Goal: Use online tool/utility: Use online tool/utility

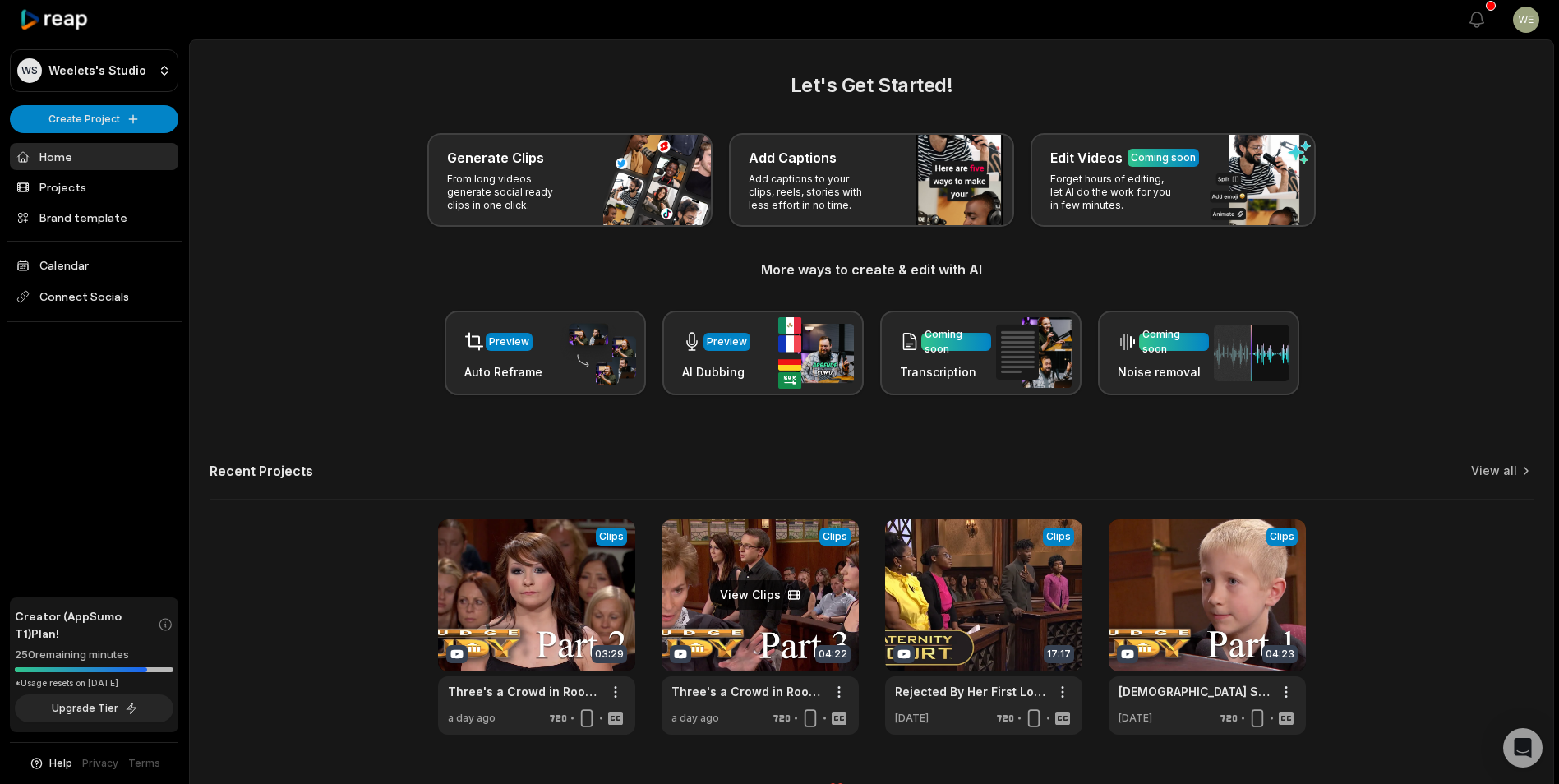
scroll to position [36, 0]
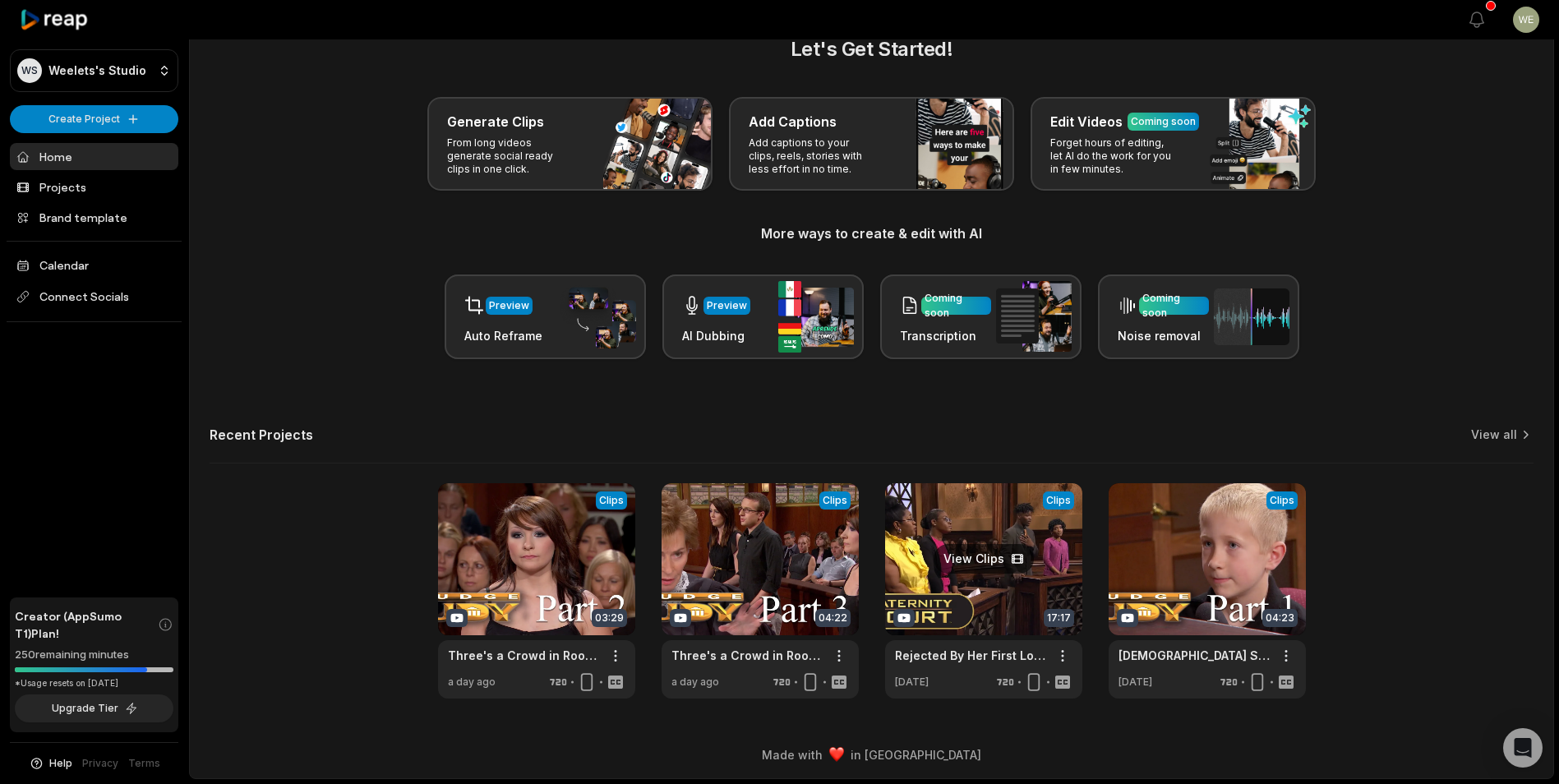
click at [998, 530] on link at bounding box center [983, 590] width 197 height 215
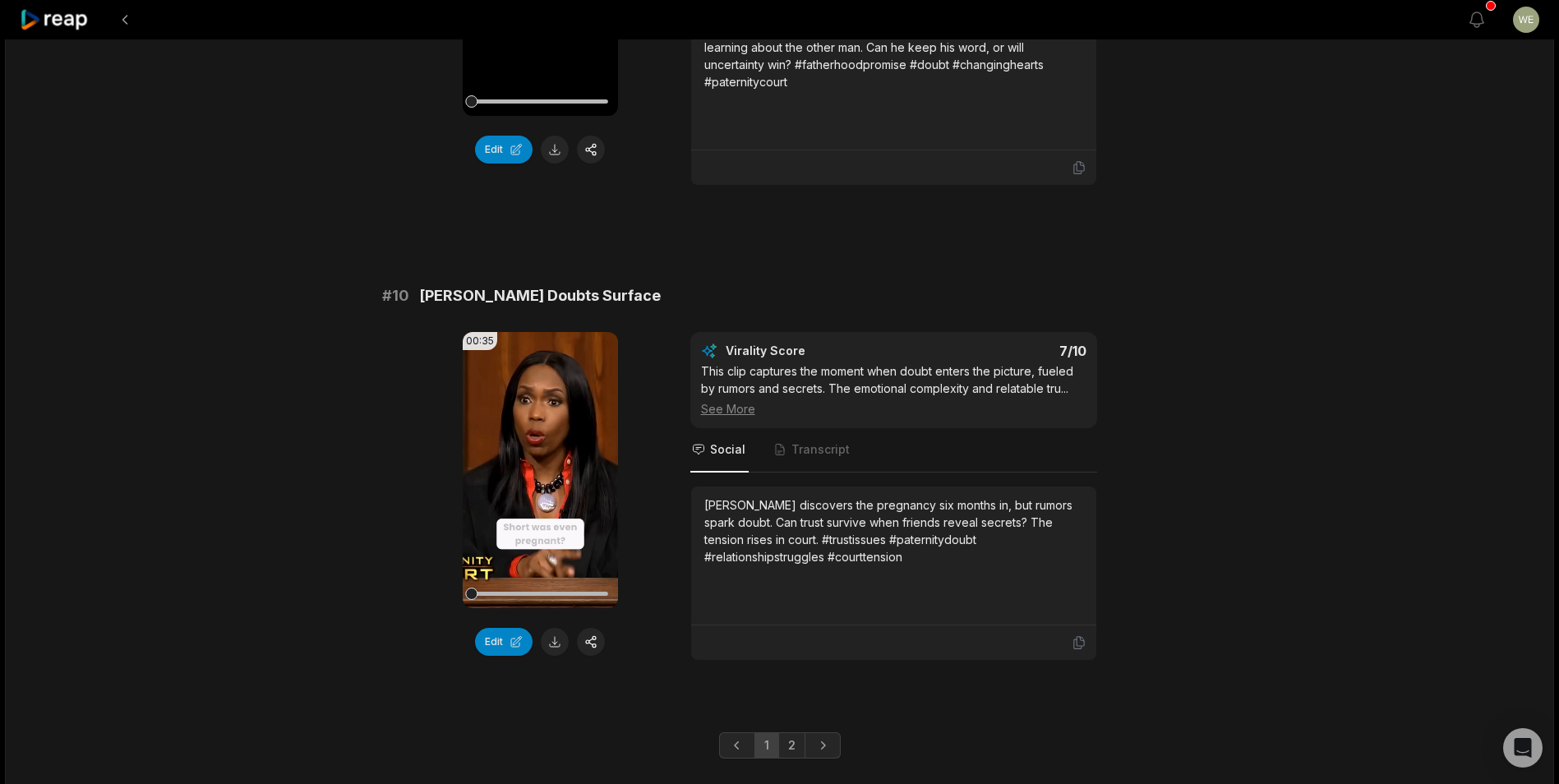
scroll to position [4283, 0]
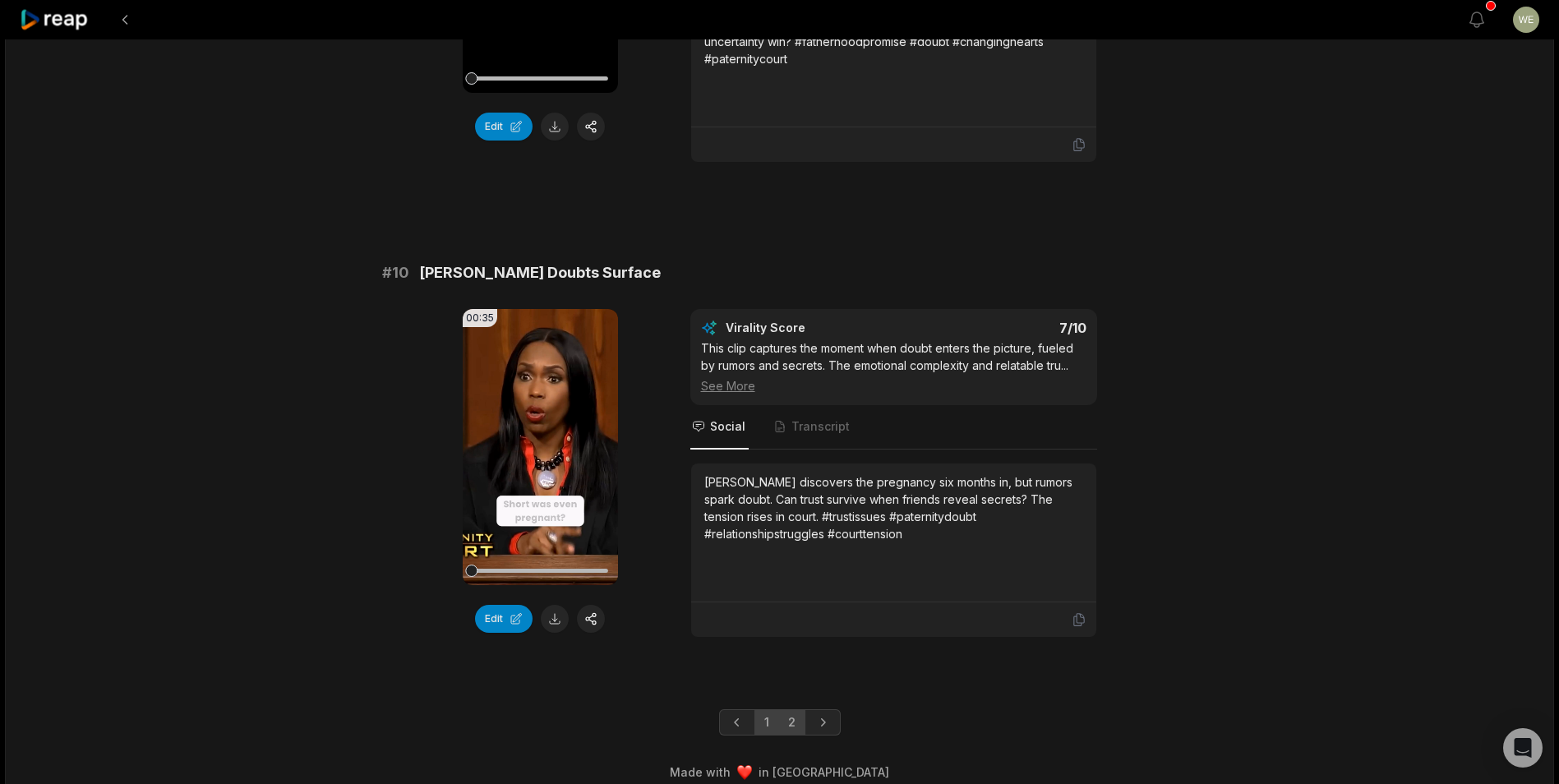
click at [794, 709] on link "2" at bounding box center [792, 722] width 27 height 26
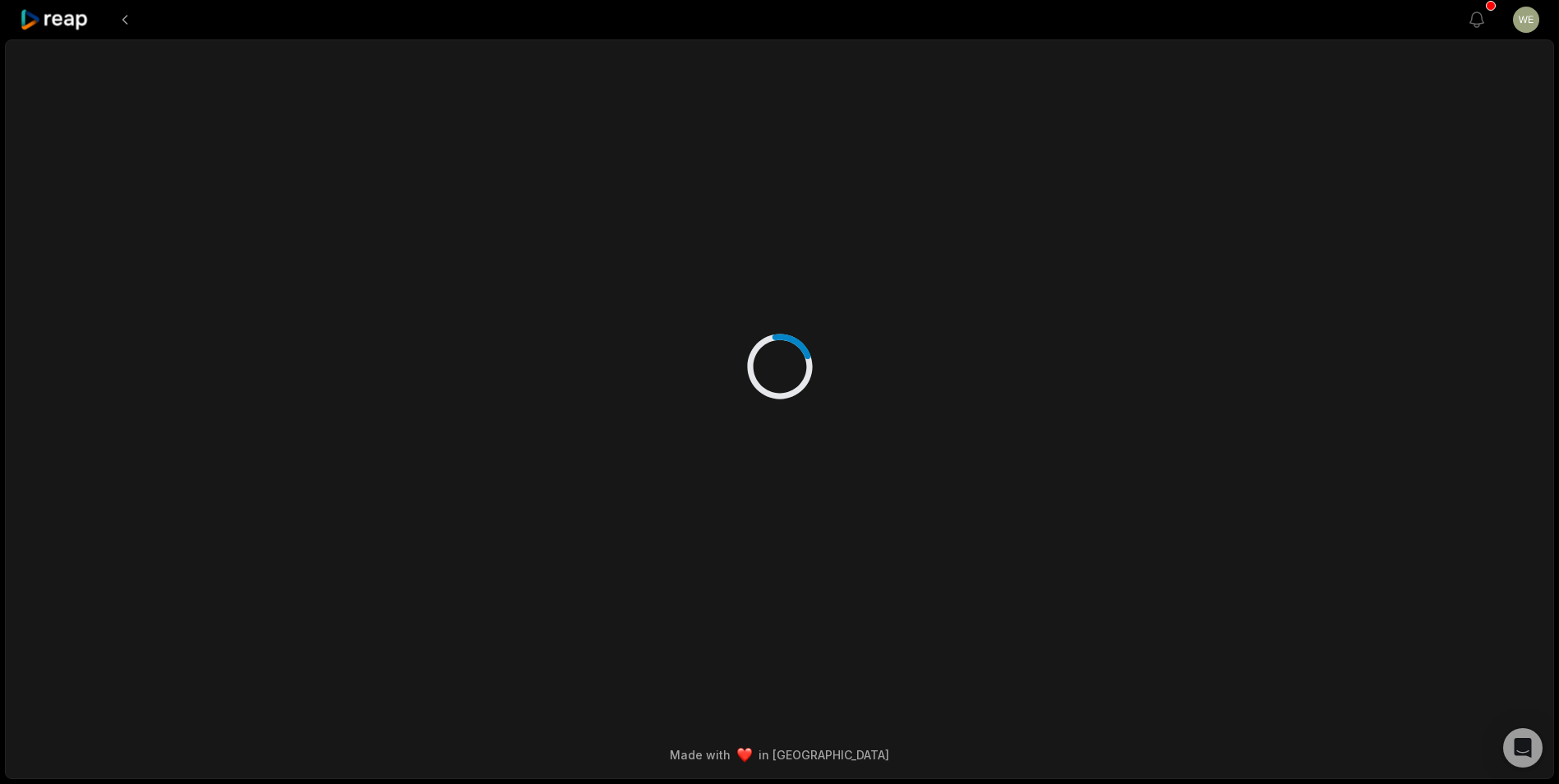
scroll to position [0, 0]
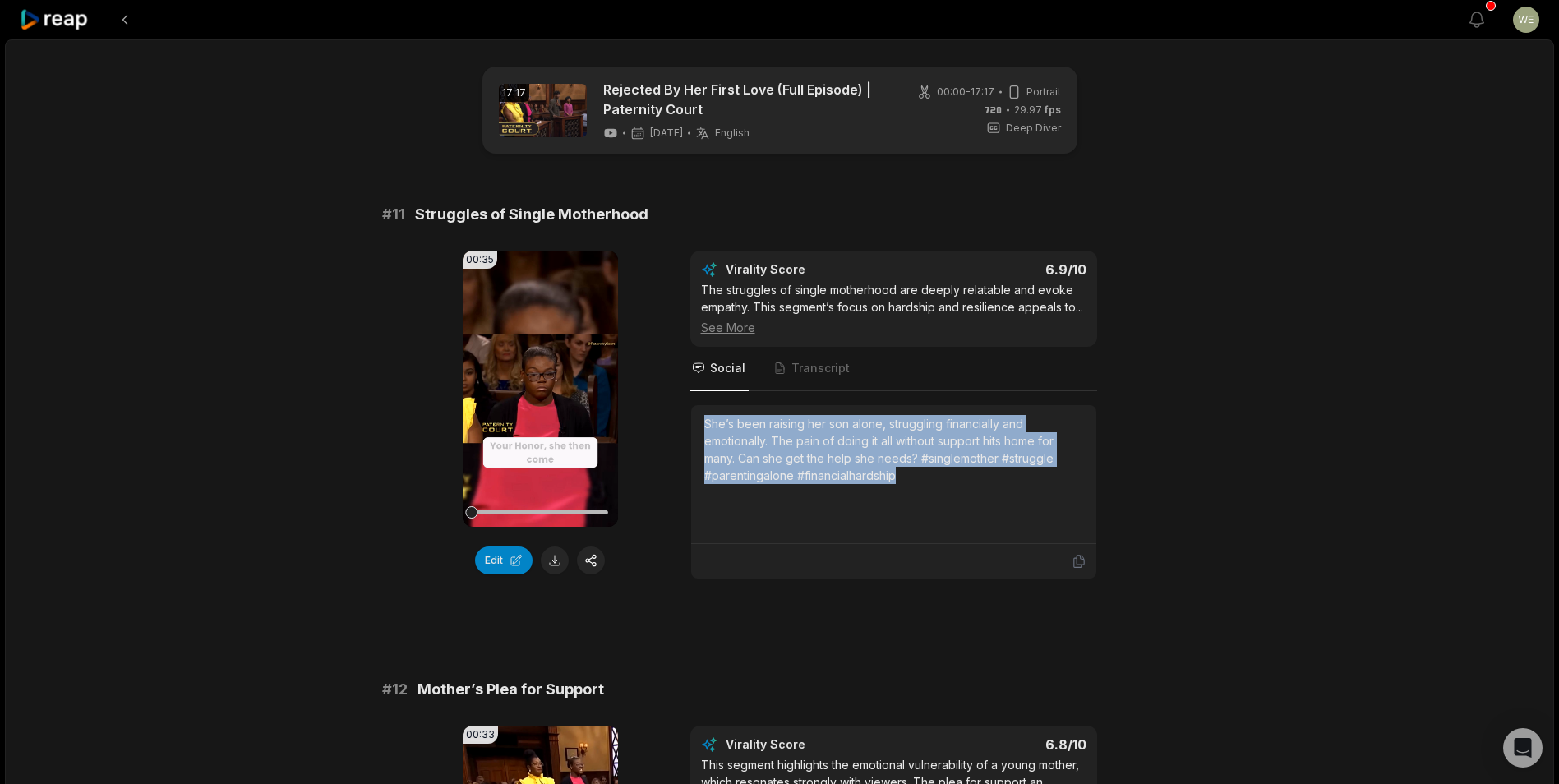
drag, startPoint x: 700, startPoint y: 426, endPoint x: 969, endPoint y: 491, distance: 276.7
click at [969, 491] on div "She’s been raising her son alone, struggling financially and emotionally. The p…" at bounding box center [893, 474] width 405 height 139
drag, startPoint x: 969, startPoint y: 491, endPoint x: 852, endPoint y: 460, distance: 121.0
copy div "She’s been raising her son alone, struggling financially and emotionally. The p…"
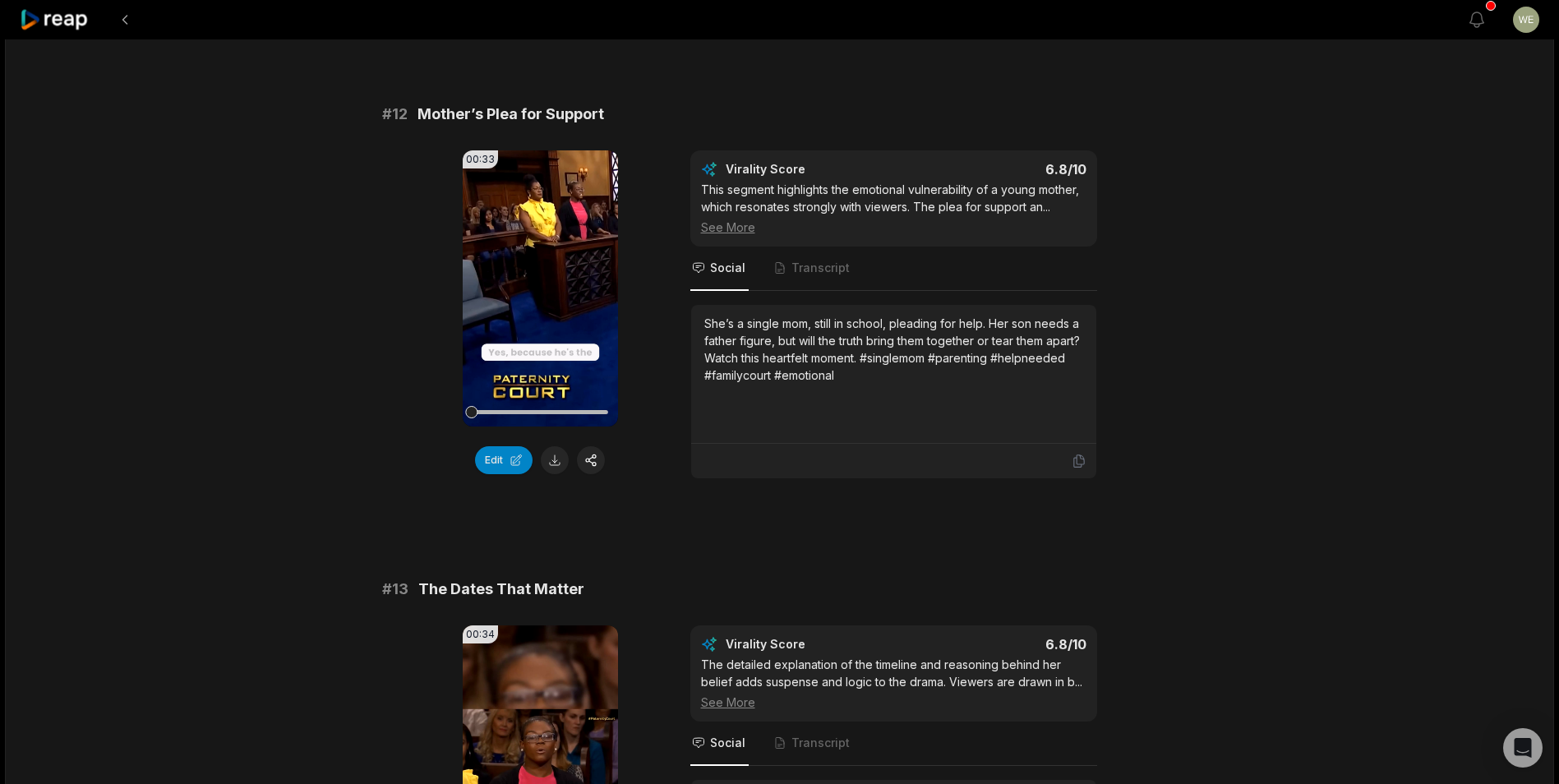
scroll to position [822, 0]
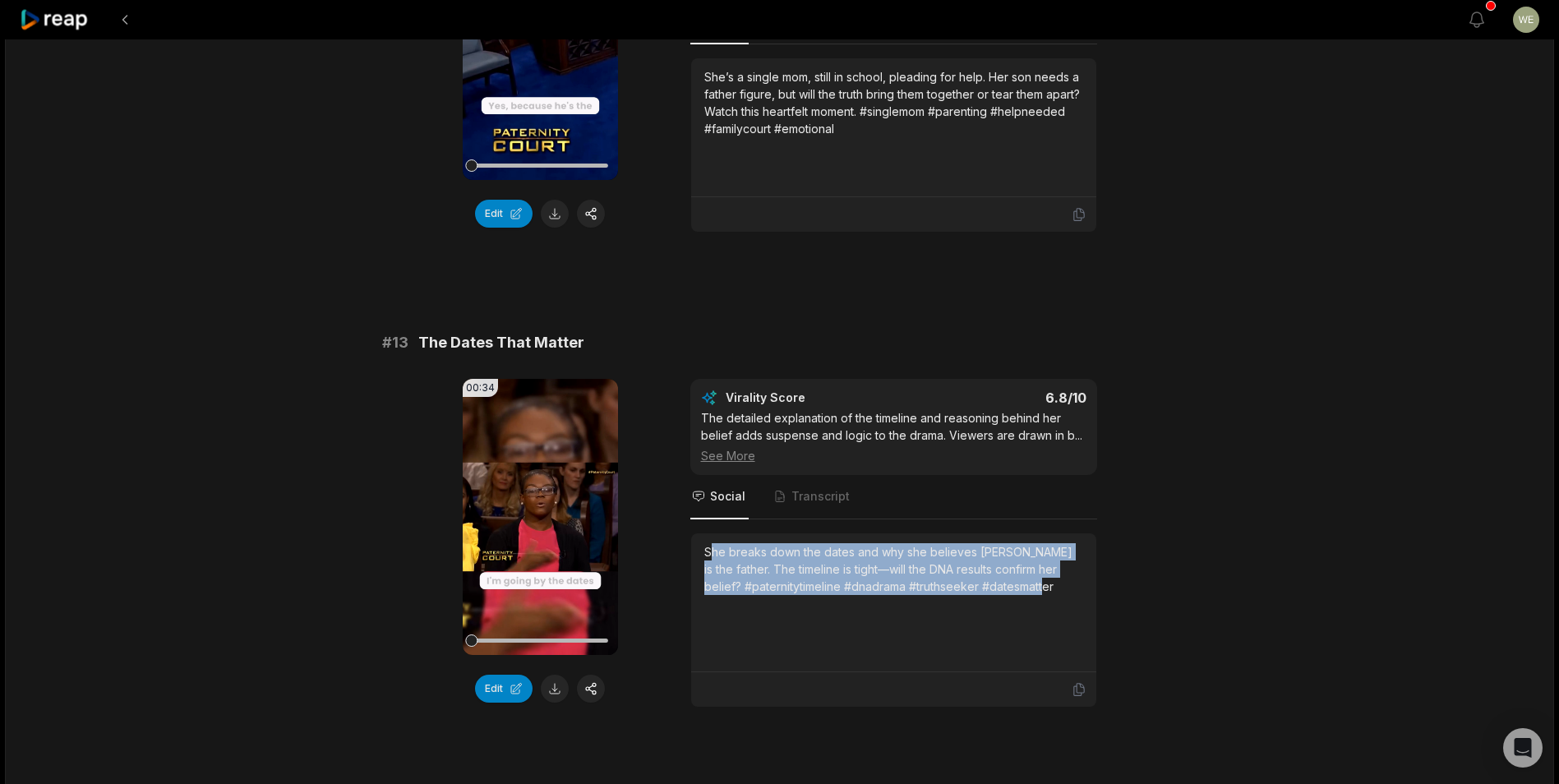
drag, startPoint x: 708, startPoint y: 549, endPoint x: 1066, endPoint y: 601, distance: 361.8
click at [1066, 601] on div "She breaks down the dates and why she believes [PERSON_NAME] is the father. The…" at bounding box center [893, 601] width 379 height 119
drag, startPoint x: 1066, startPoint y: 601, endPoint x: 831, endPoint y: 557, distance: 239.1
click at [833, 559] on div "She breaks down the dates and why she believes [PERSON_NAME] is the father. The…" at bounding box center [893, 568] width 379 height 52
drag, startPoint x: 701, startPoint y: 548, endPoint x: 1079, endPoint y: 599, distance: 381.4
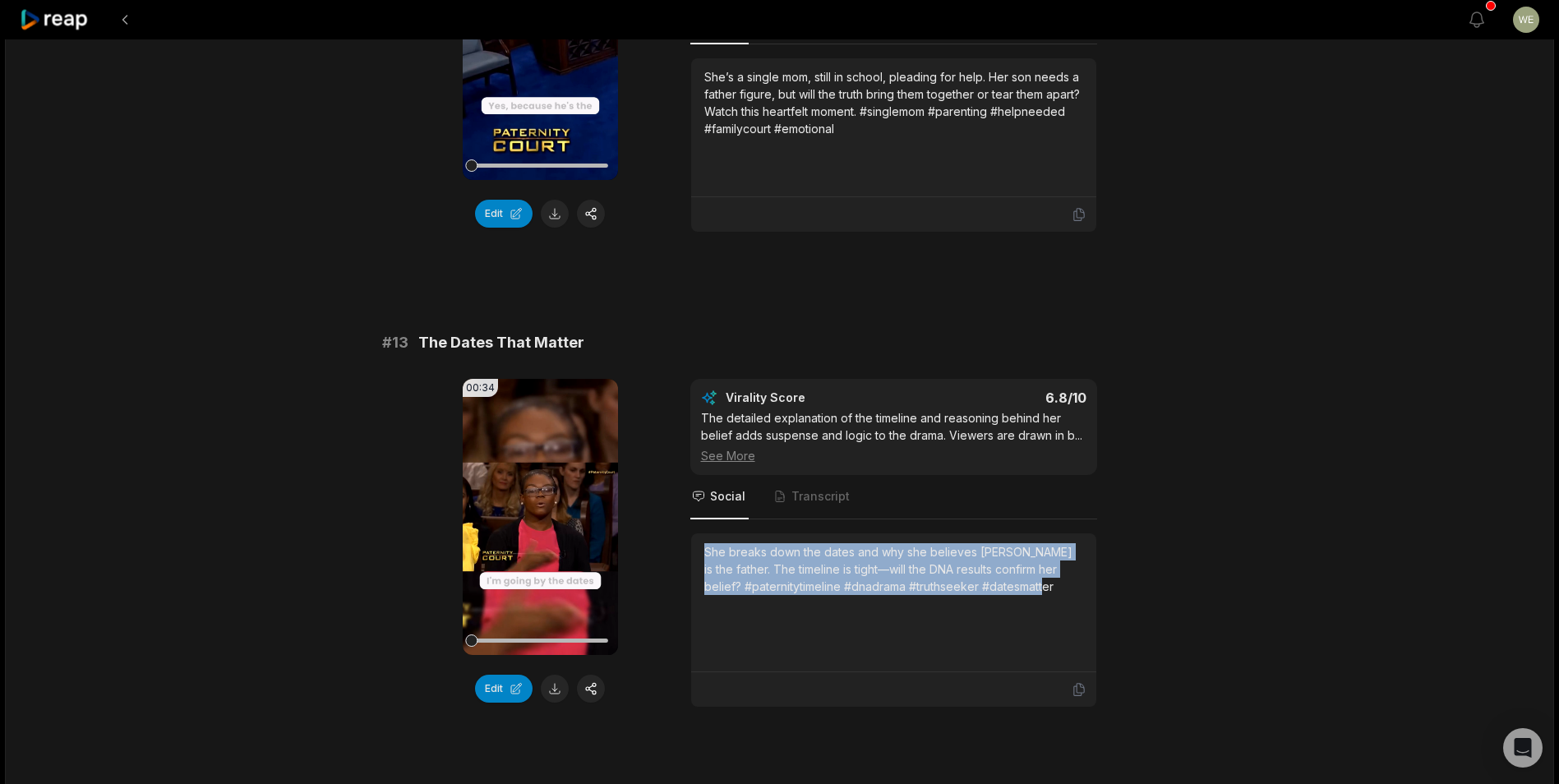
click at [1079, 599] on div "She breaks down the dates and why she believes [PERSON_NAME] is the father. The…" at bounding box center [893, 602] width 405 height 139
copy div "She breaks down the dates and why she believes [PERSON_NAME] is the father. The…"
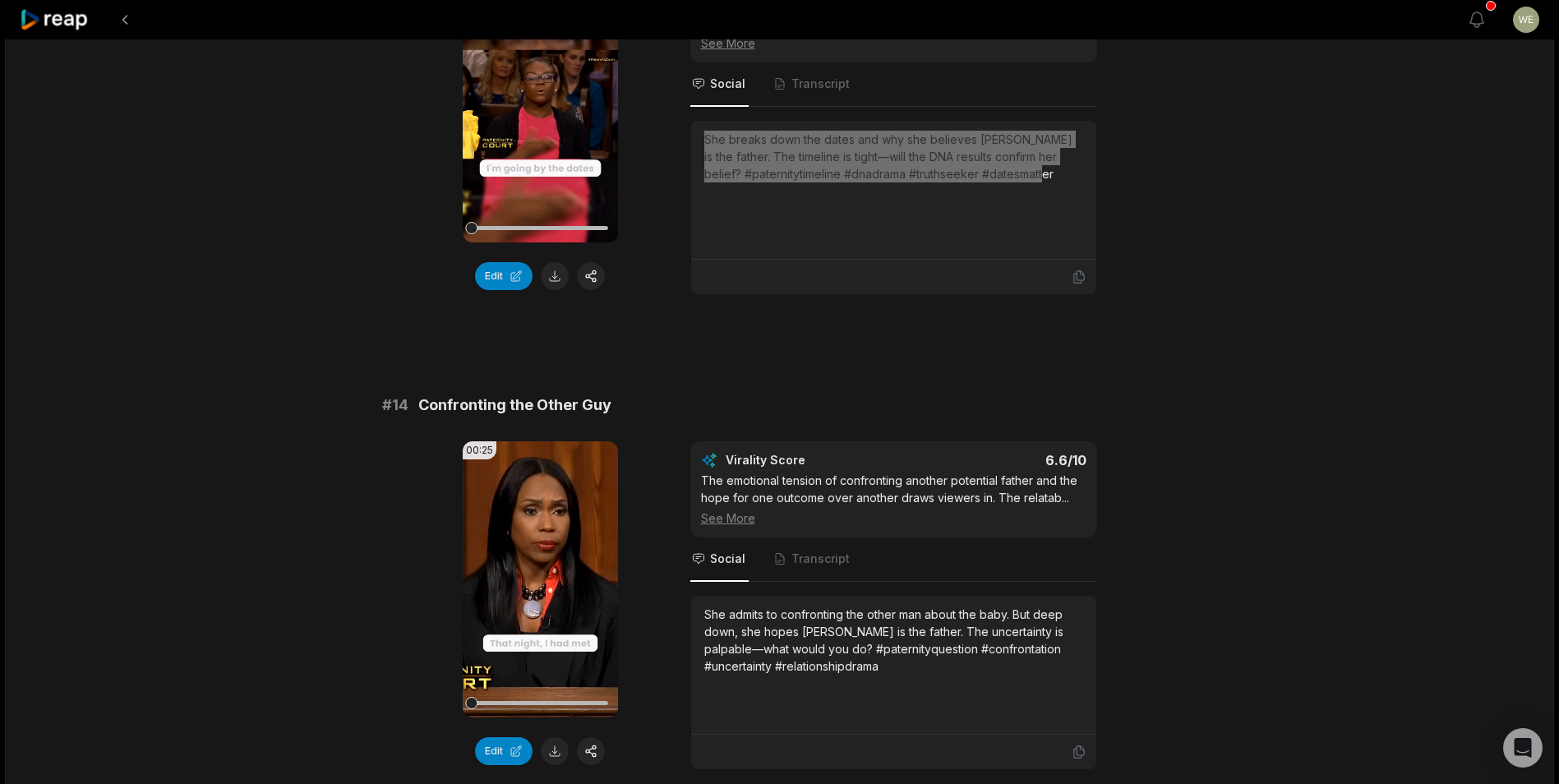
scroll to position [1315, 0]
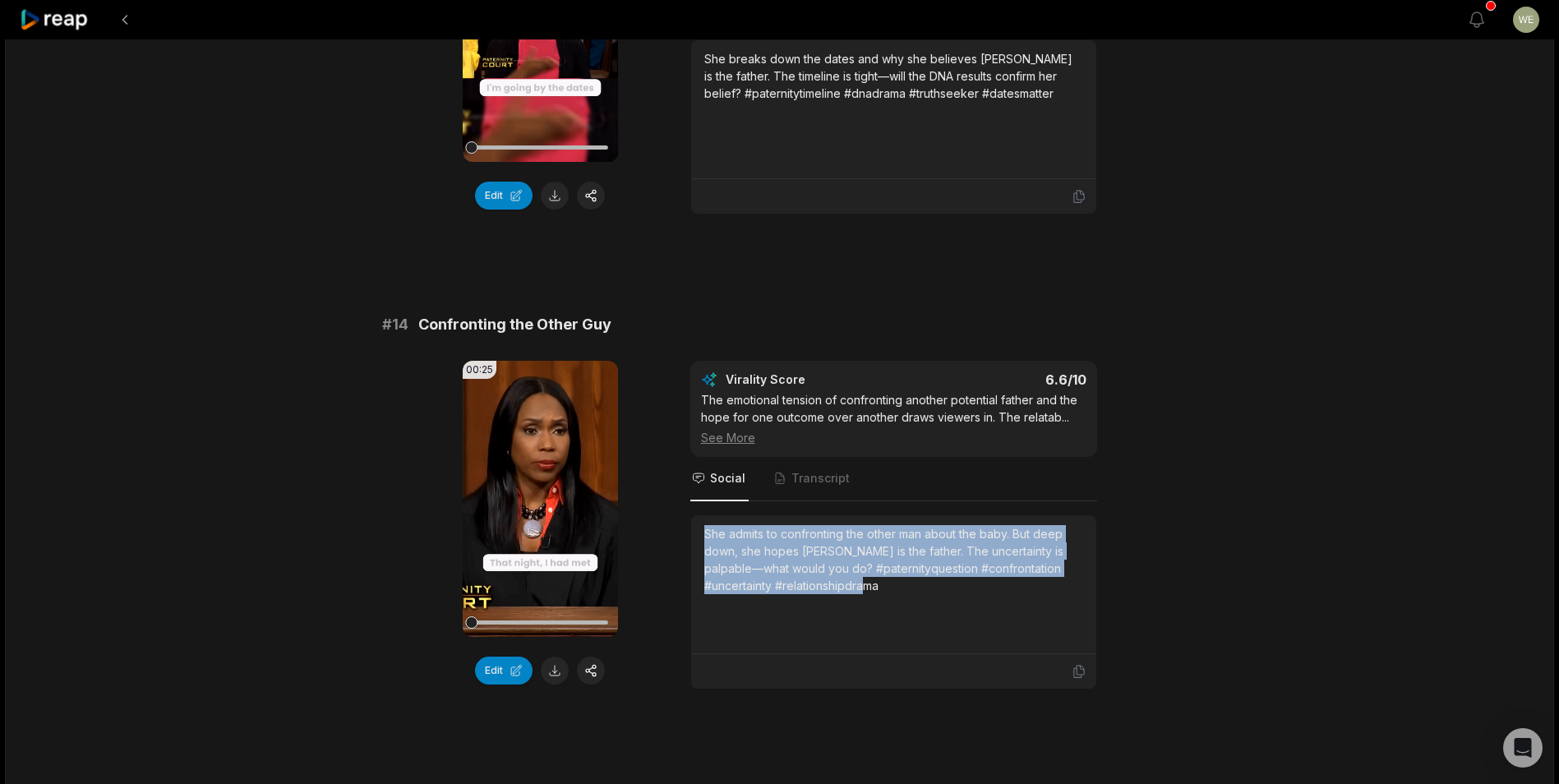
drag, startPoint x: 724, startPoint y: 542, endPoint x: 896, endPoint y: 596, distance: 180.3
click at [896, 596] on div "She admits to confronting the other man about the baby. But deep down, she hope…" at bounding box center [893, 584] width 379 height 119
drag, startPoint x: 896, startPoint y: 596, endPoint x: 840, endPoint y: 564, distance: 64.5
copy div "She admits to confronting the other man about the baby. But deep down, she hope…"
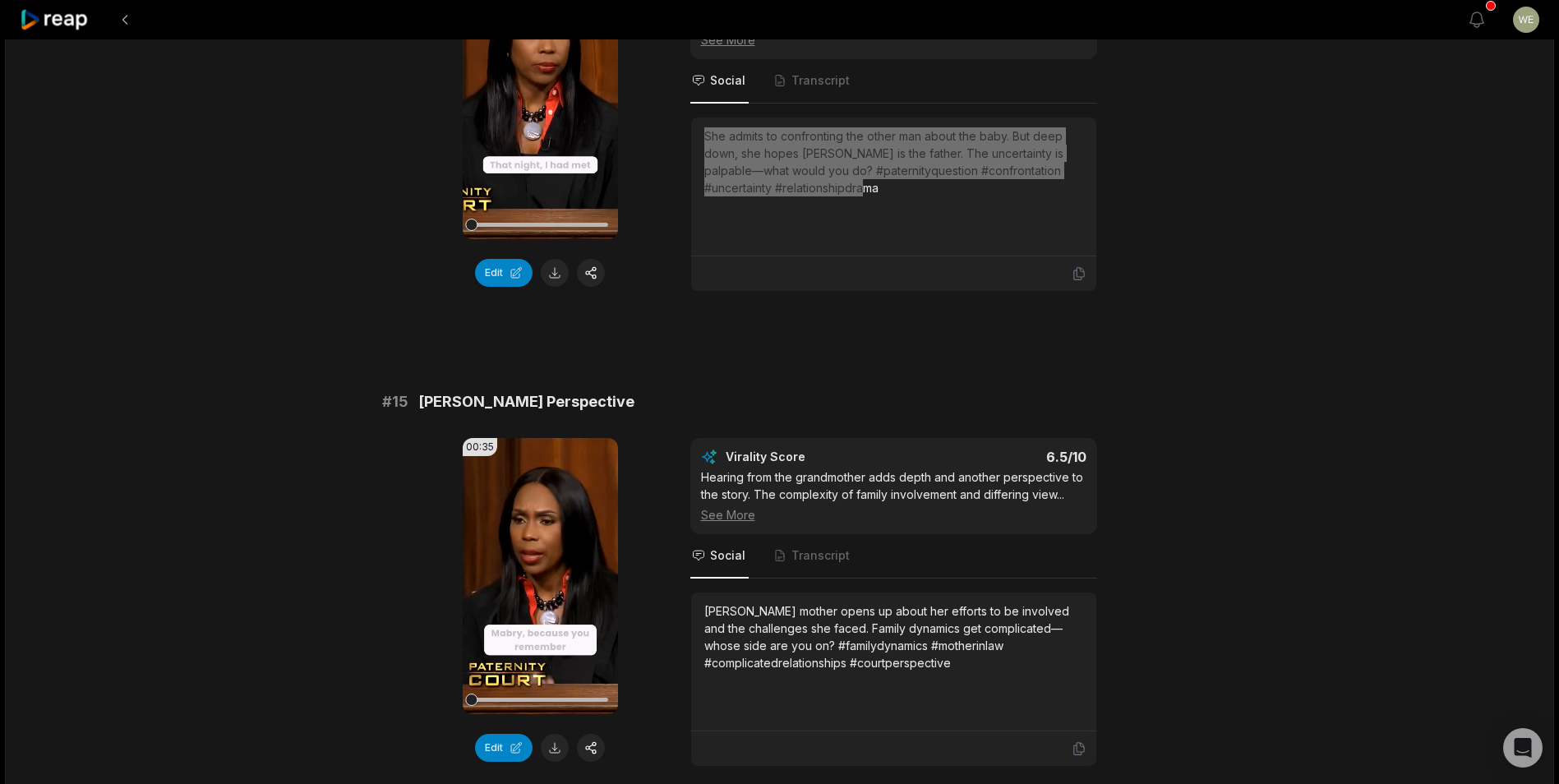
scroll to position [1807, 0]
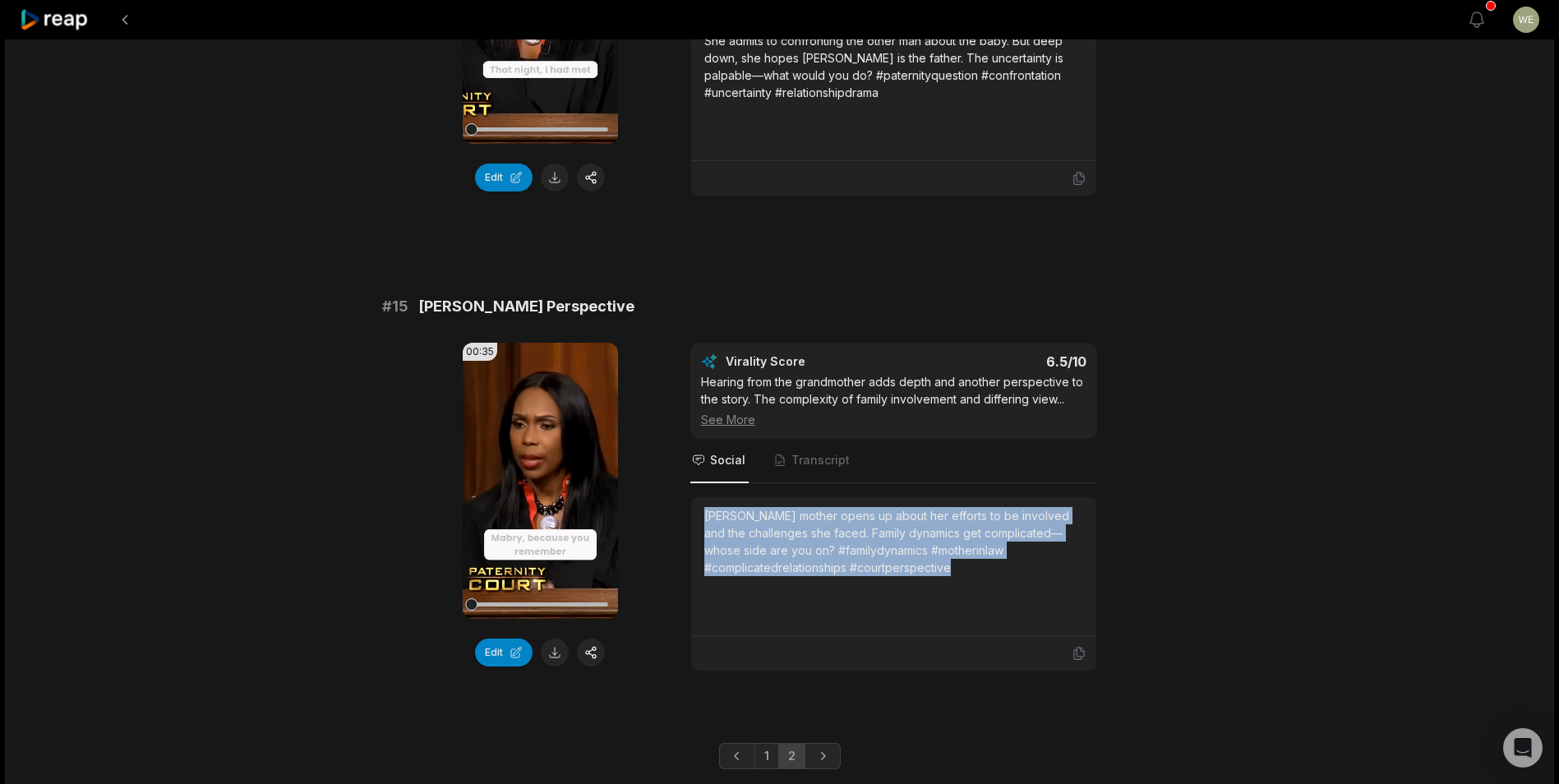
drag, startPoint x: 703, startPoint y: 514, endPoint x: 1018, endPoint y: 573, distance: 320.5
click at [1018, 573] on div "[PERSON_NAME] mother opens up about her efforts to be involved and the challeng…" at bounding box center [893, 541] width 379 height 69
drag, startPoint x: 1018, startPoint y: 573, endPoint x: 912, endPoint y: 555, distance: 107.5
copy div "[PERSON_NAME] mother opens up about her efforts to be involved and the challeng…"
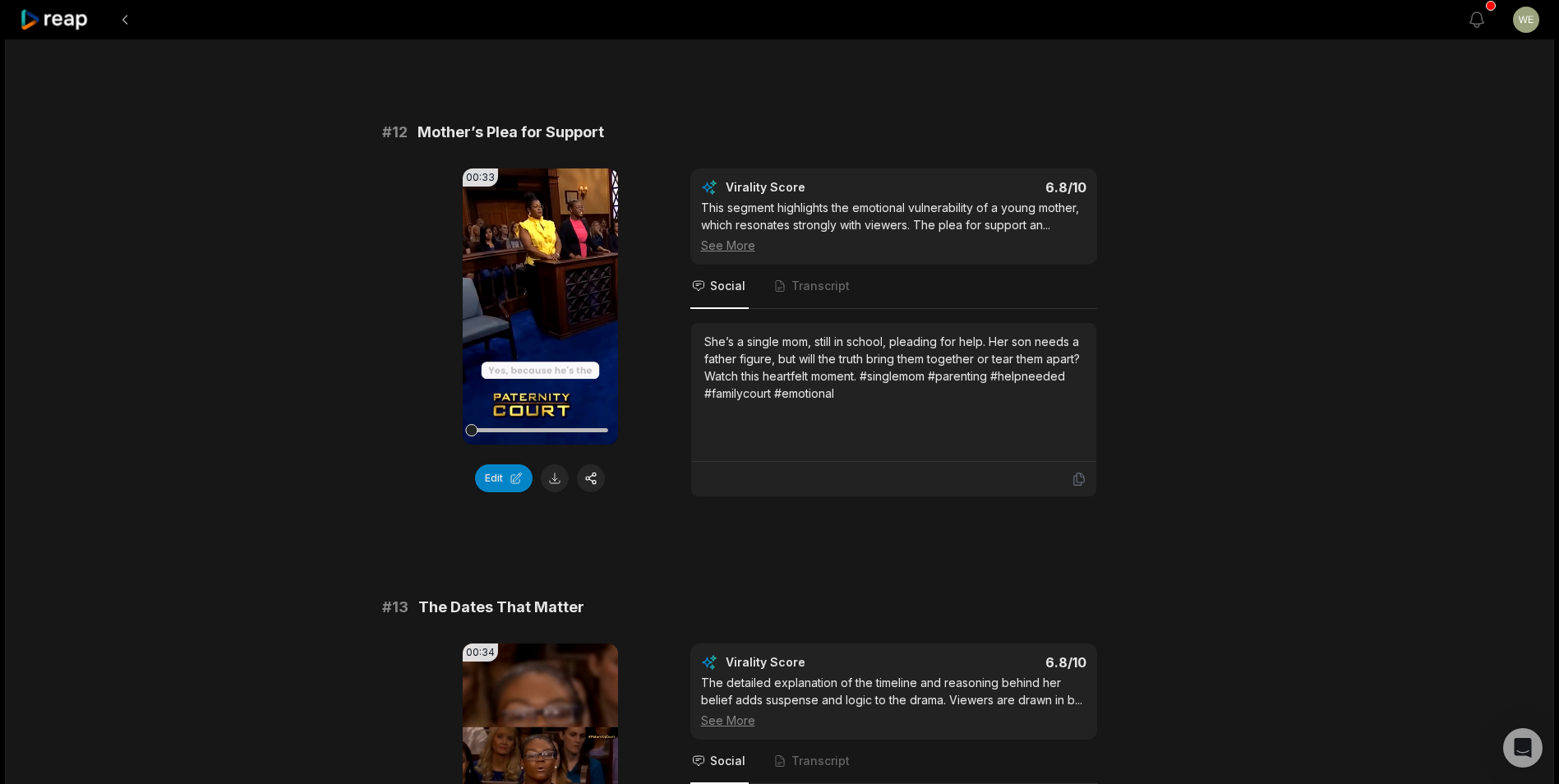
scroll to position [0, 0]
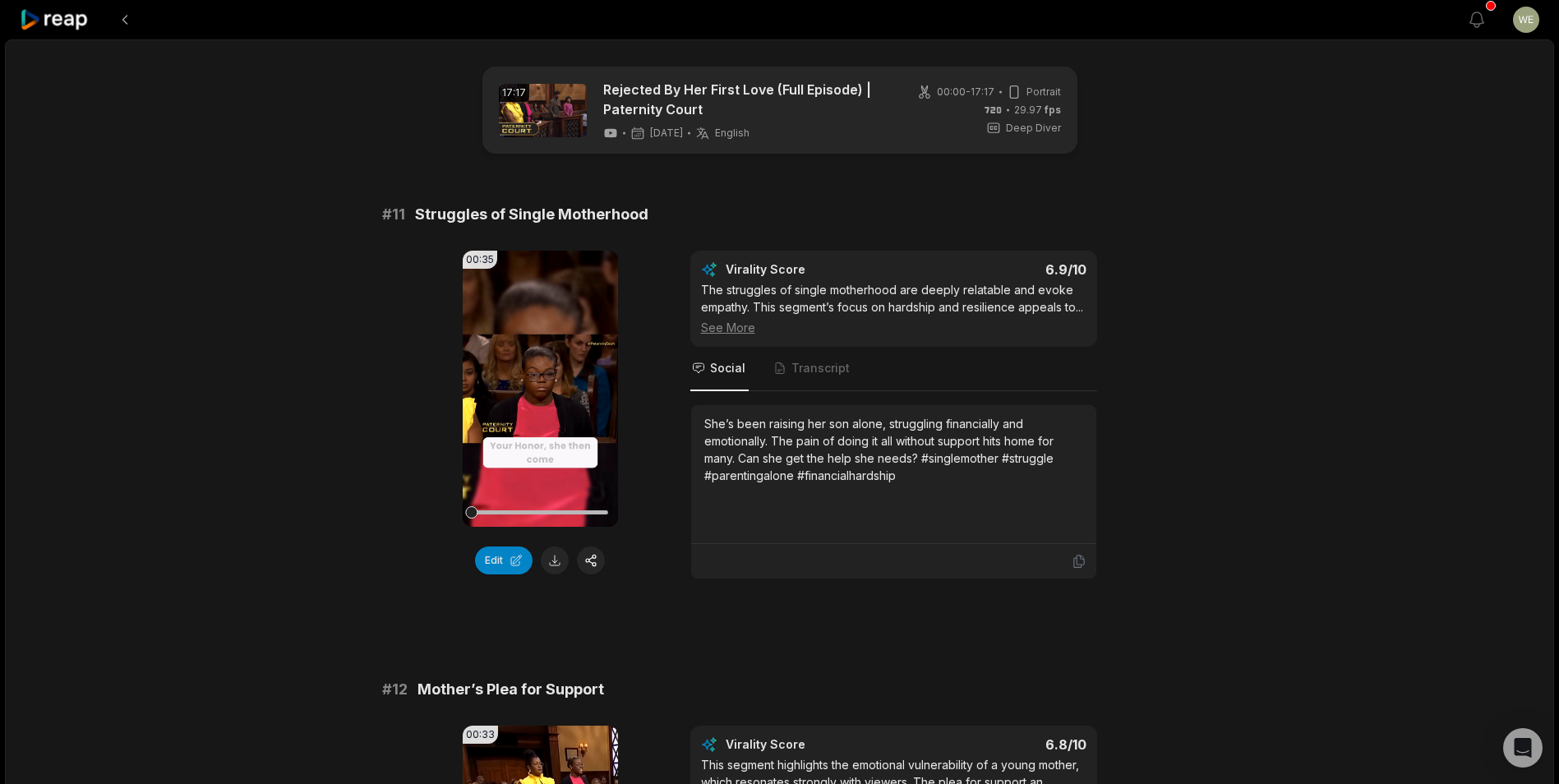
click at [70, 29] on icon at bounding box center [55, 20] width 70 height 22
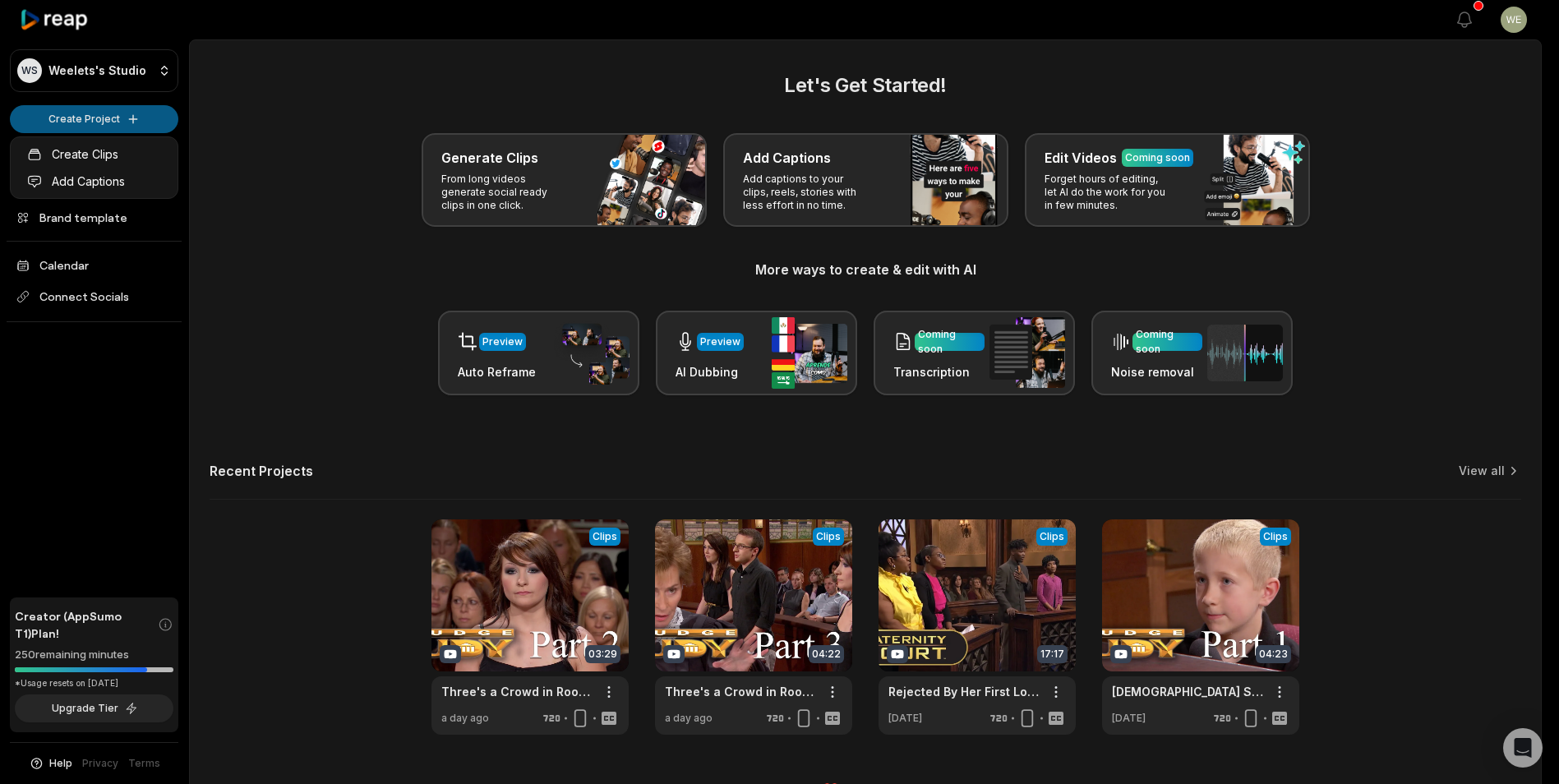
click at [108, 118] on html "WS Weelets's Studio Create Project Home Projects Brand template Calendar Connec…" at bounding box center [779, 392] width 1559 height 784
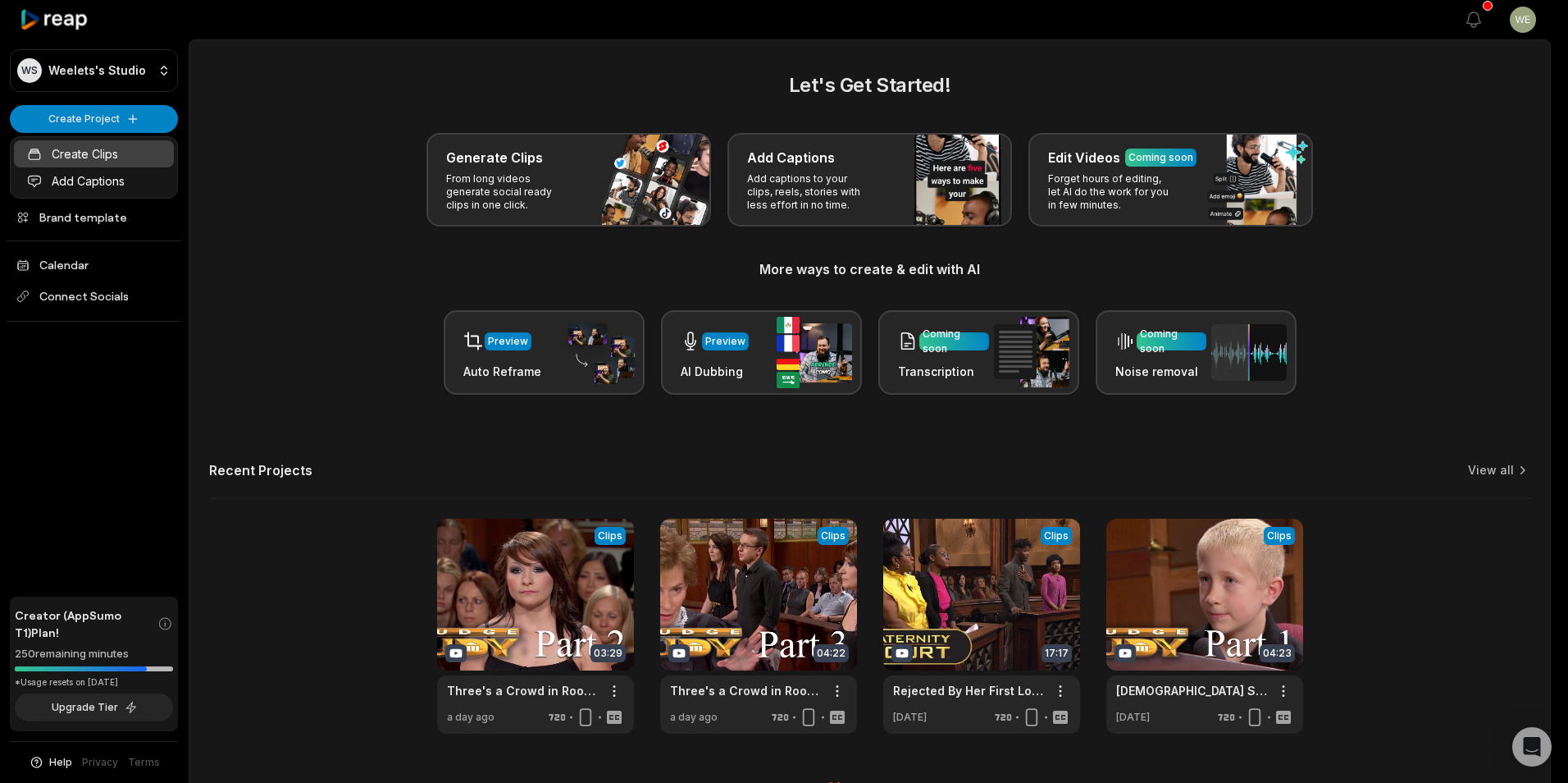
click at [107, 156] on link "Create Clips" at bounding box center [94, 154] width 160 height 27
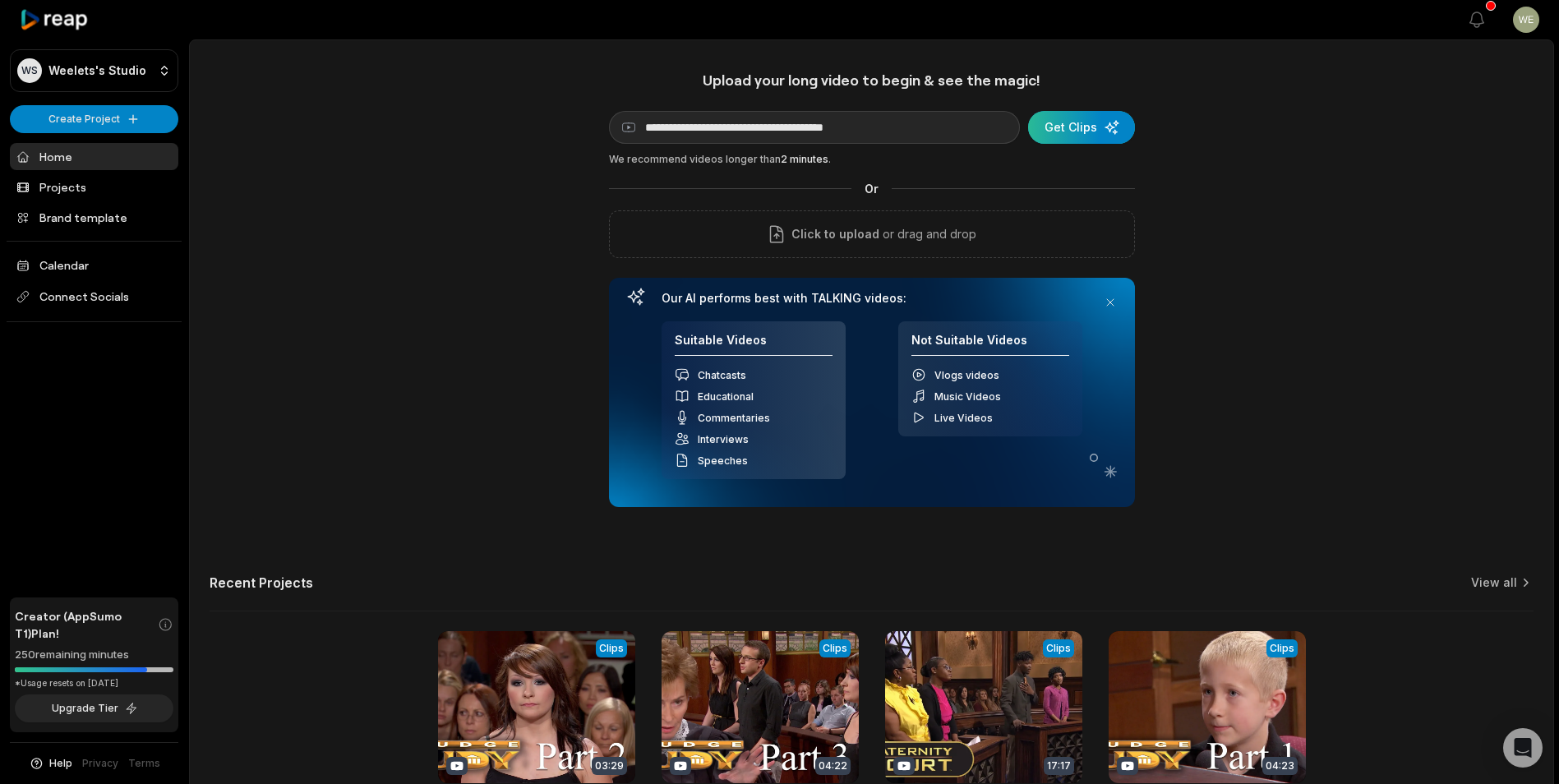
type input "**********"
click at [1089, 129] on div "submit" at bounding box center [1081, 127] width 107 height 33
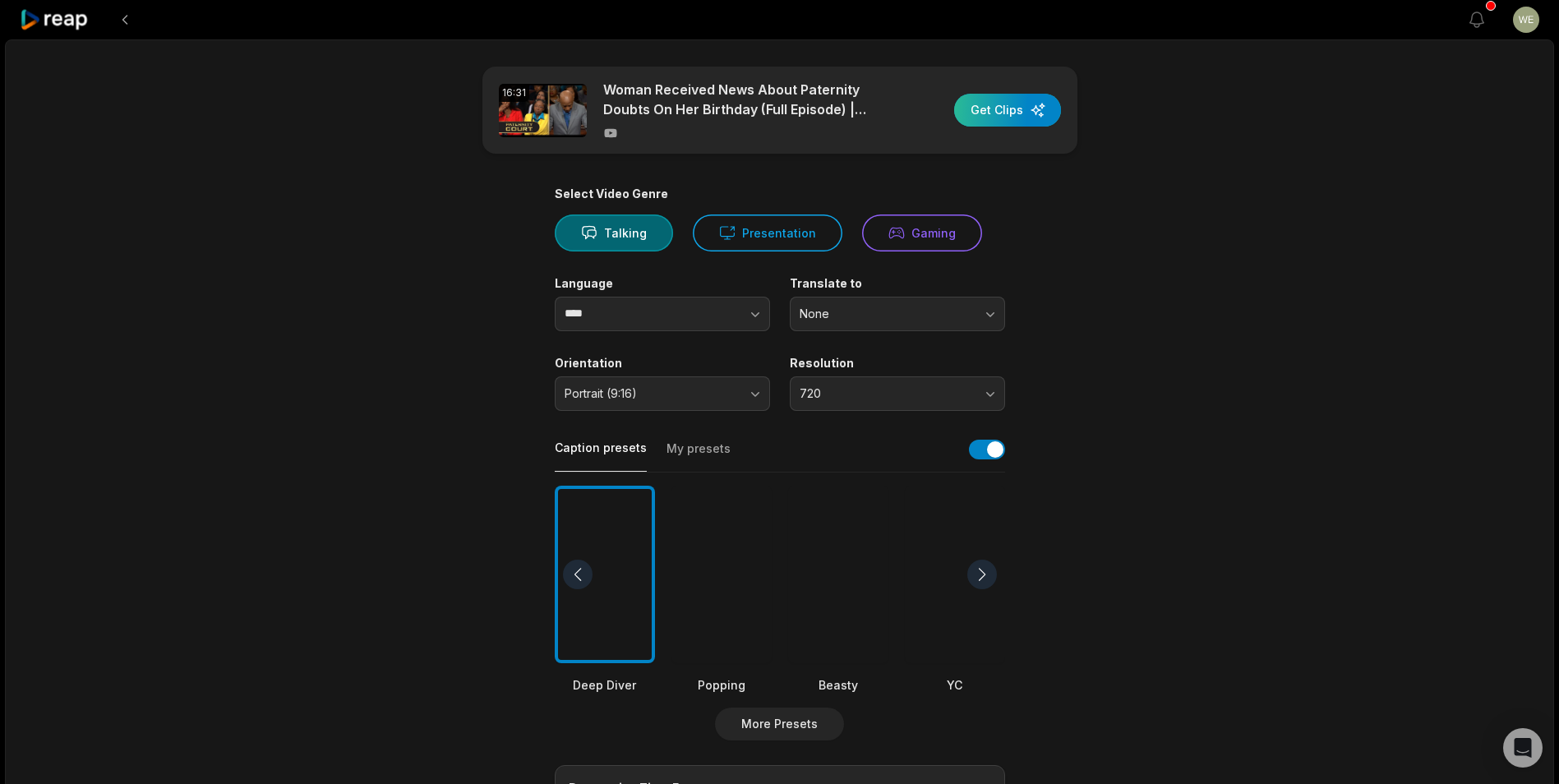
click at [1021, 117] on div "button" at bounding box center [1007, 110] width 107 height 33
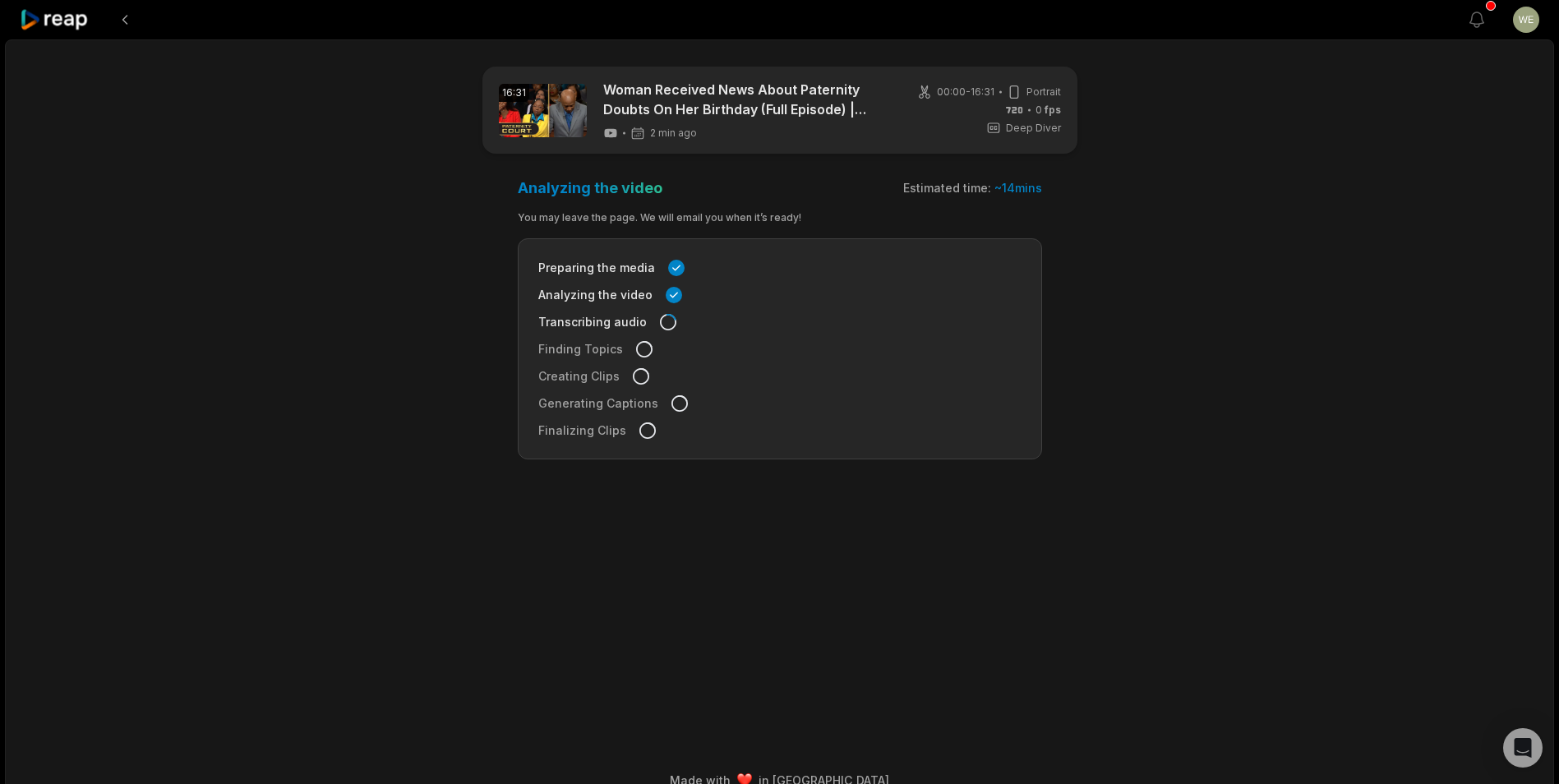
click at [69, 20] on icon at bounding box center [55, 20] width 70 height 22
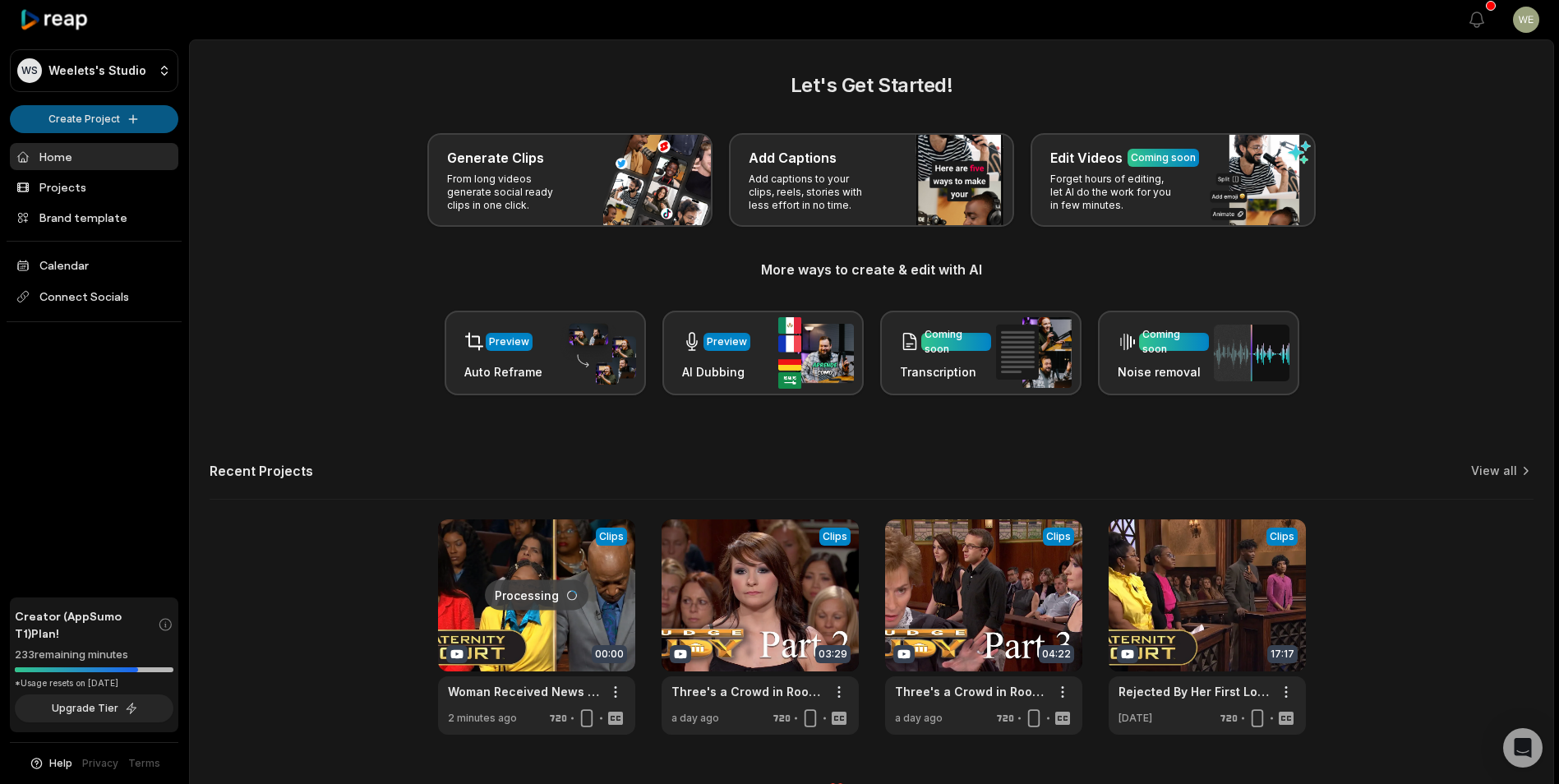
click at [96, 112] on html "WS Weelets's Studio Create Project Home Projects Brand template Calendar Connec…" at bounding box center [779, 392] width 1559 height 784
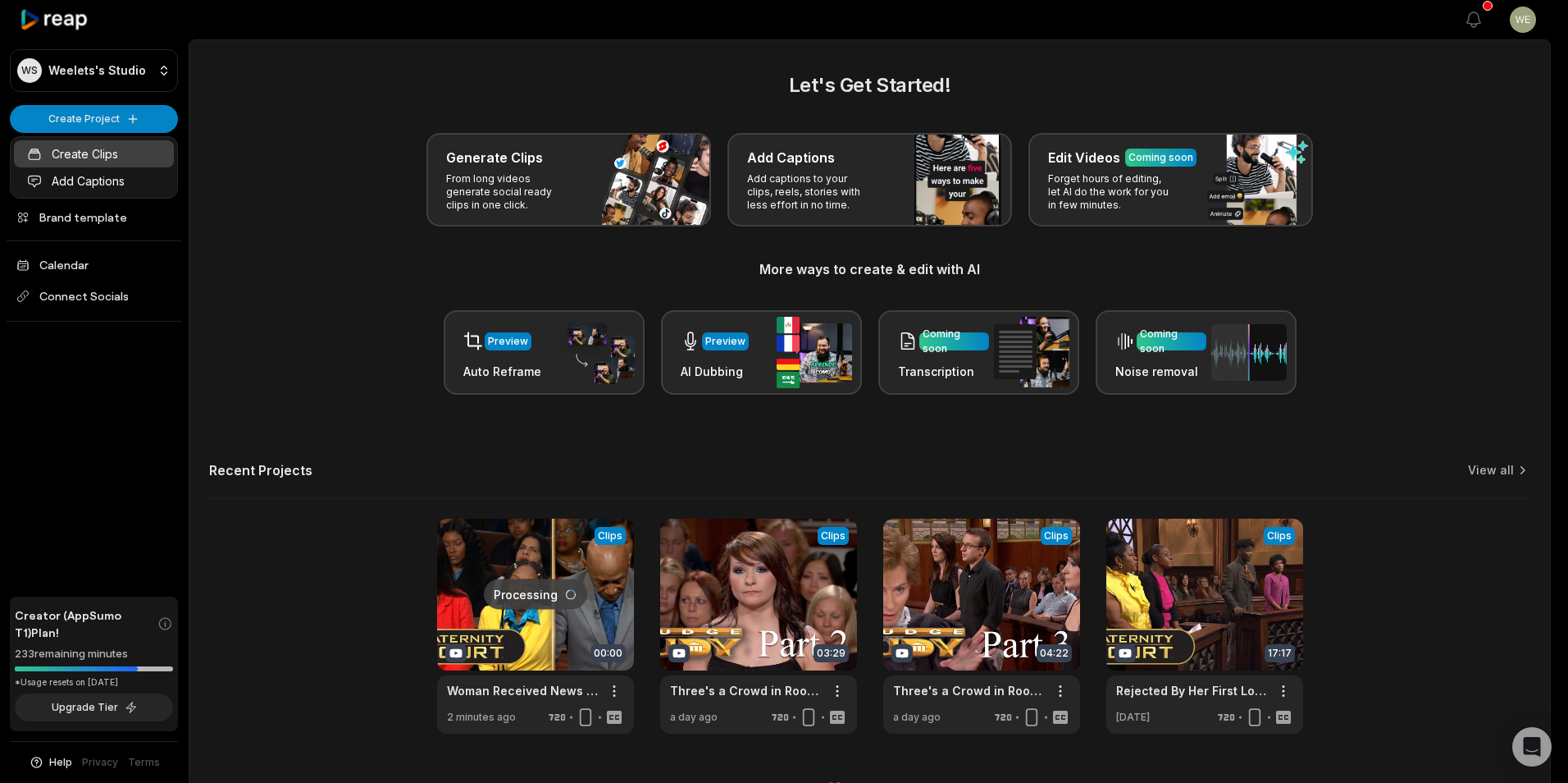
click at [119, 145] on link "Create Clips" at bounding box center [94, 154] width 160 height 27
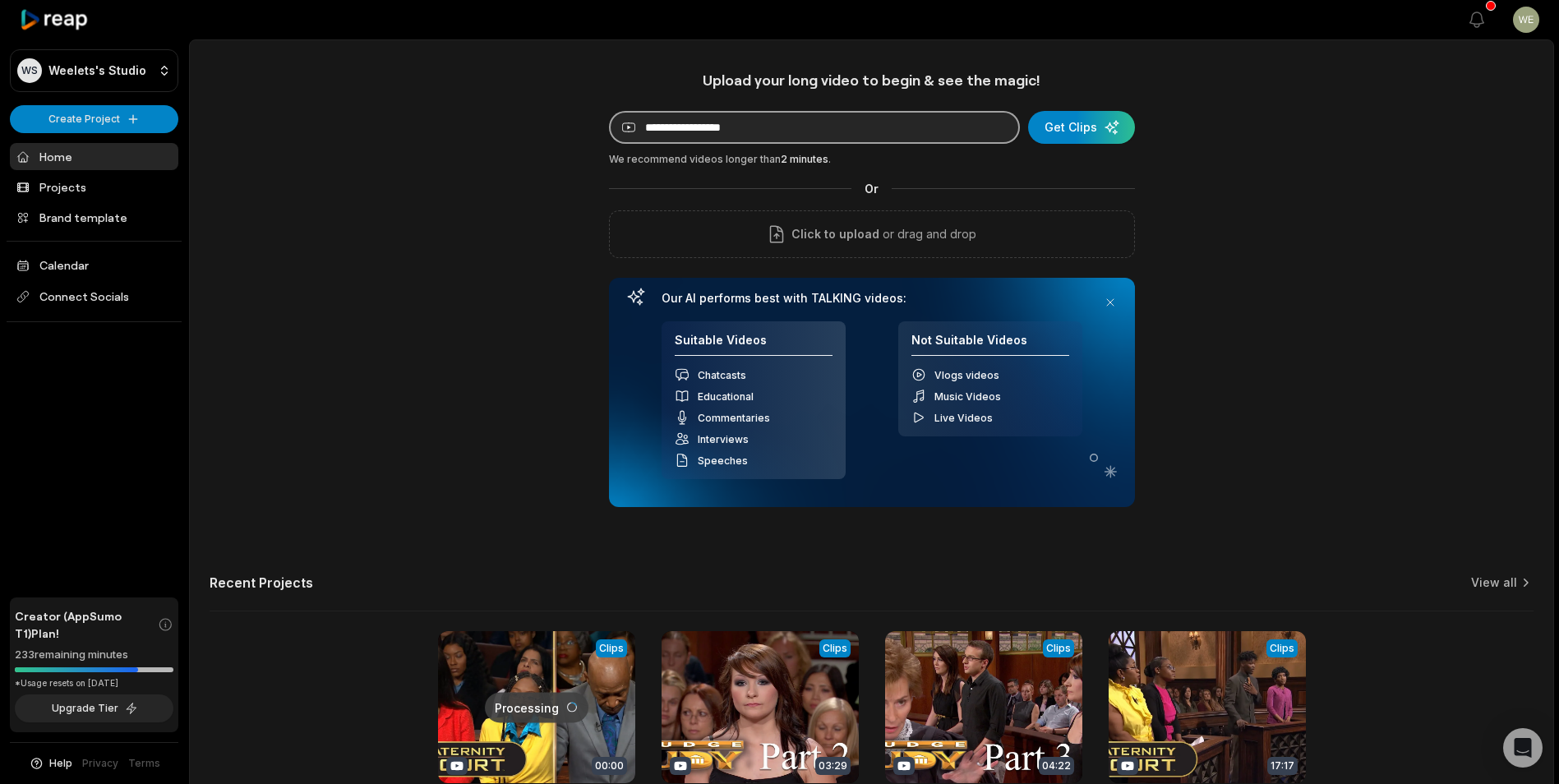
click at [856, 133] on input at bounding box center [813, 127] width 410 height 33
paste input "**********"
type input "**********"
click at [1100, 124] on div "submit" at bounding box center [1081, 127] width 107 height 33
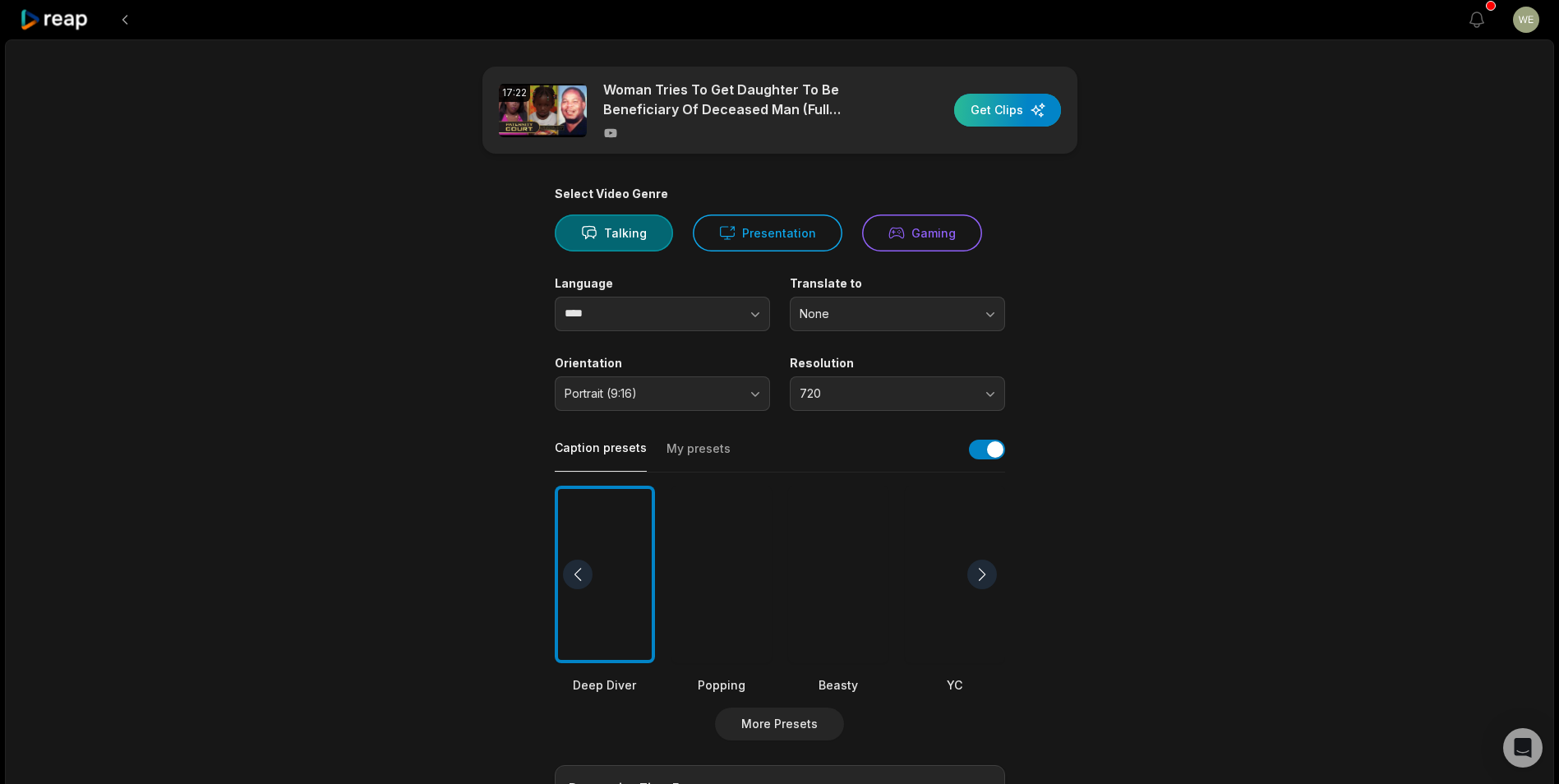
click at [1015, 111] on div "button" at bounding box center [1007, 110] width 107 height 33
